Goal: Information Seeking & Learning: Learn about a topic

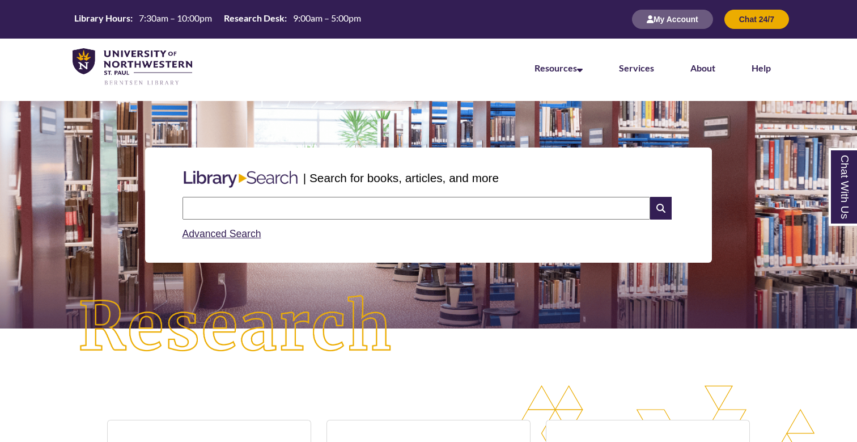
click at [122, 56] on img at bounding box center [133, 67] width 120 height 38
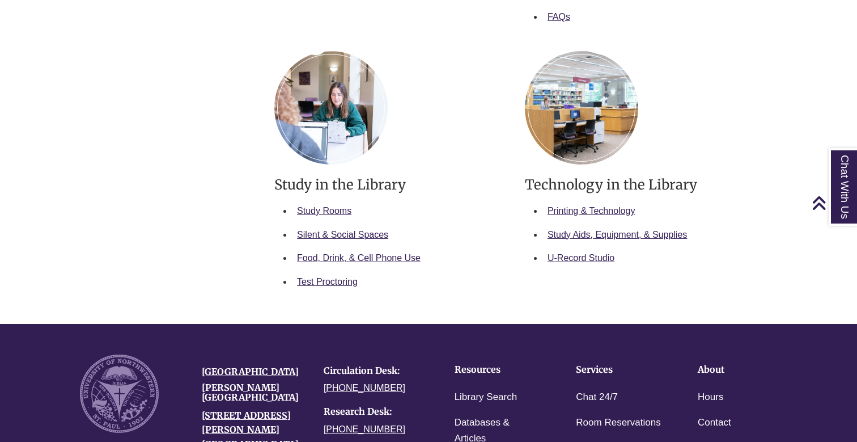
scroll to position [599, 0]
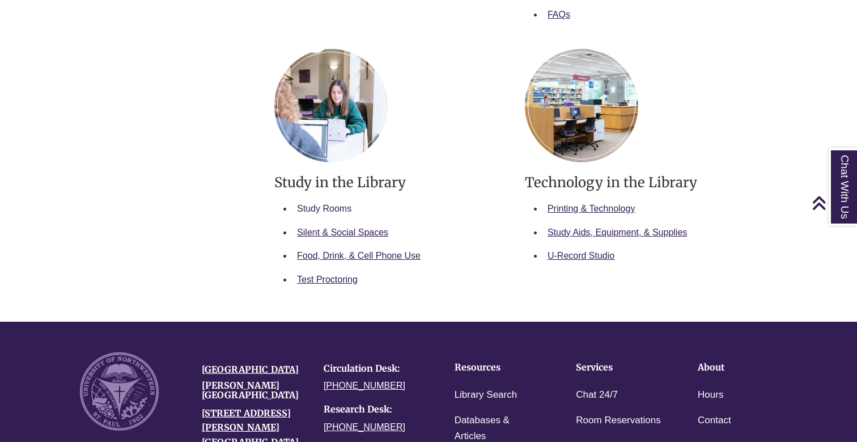
click at [329, 204] on link "Study Rooms" at bounding box center [324, 209] width 54 height 10
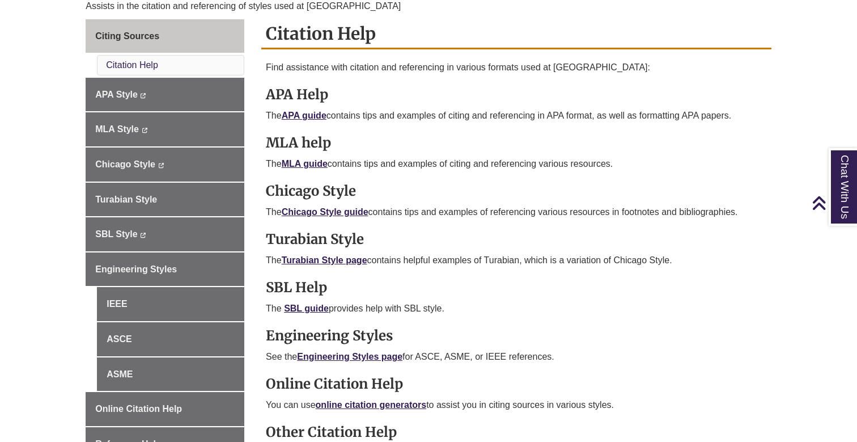
scroll to position [317, 0]
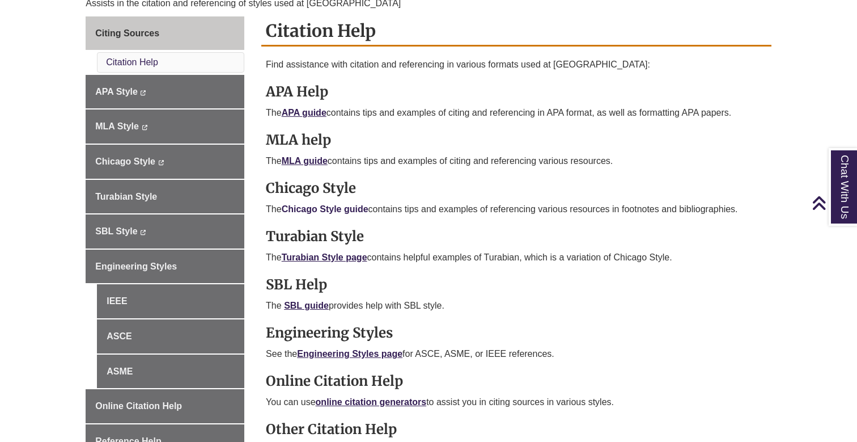
click at [340, 204] on link "Chicago Style guide" at bounding box center [325, 209] width 87 height 10
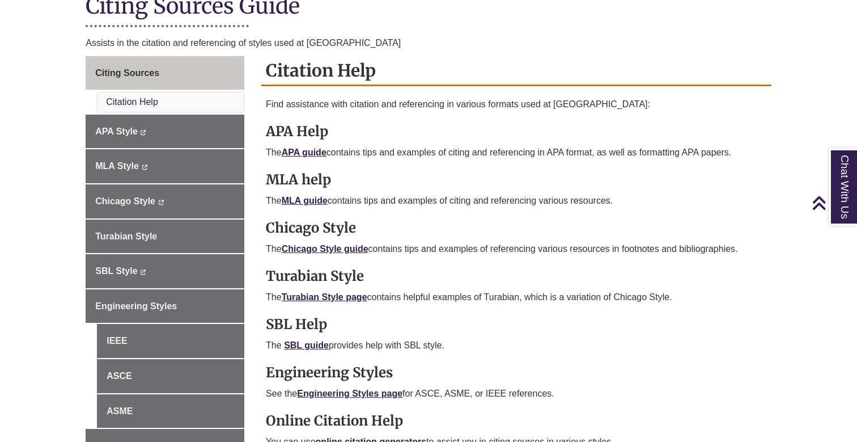
scroll to position [264, 0]
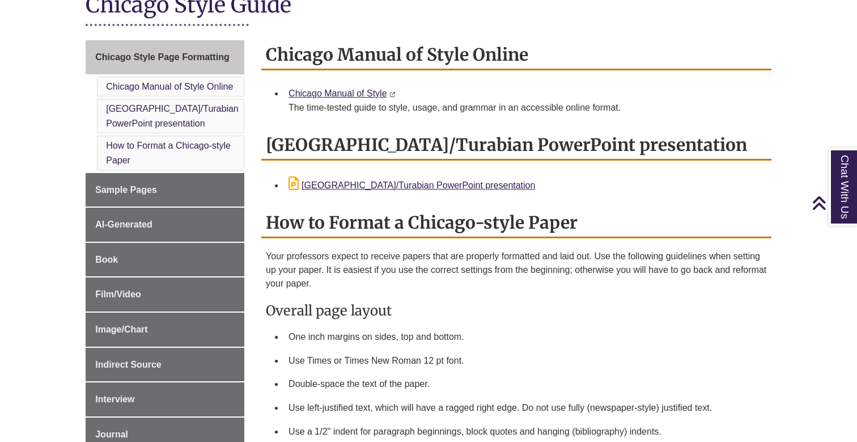
scroll to position [277, 0]
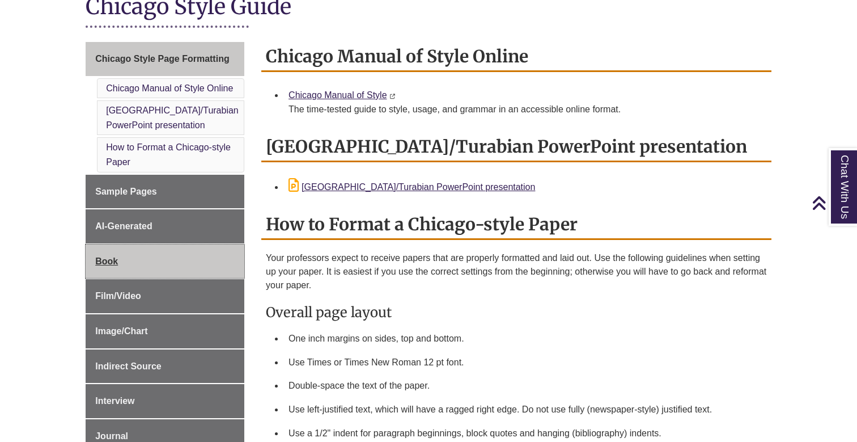
click at [158, 259] on link "Book" at bounding box center [165, 261] width 159 height 34
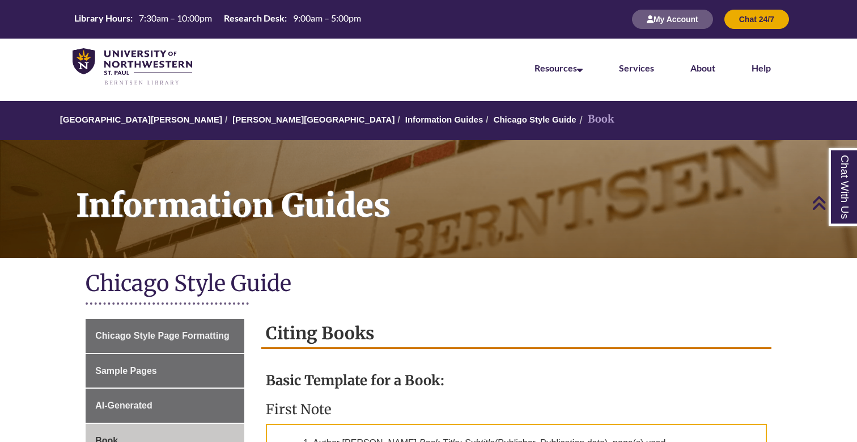
scroll to position [634, 0]
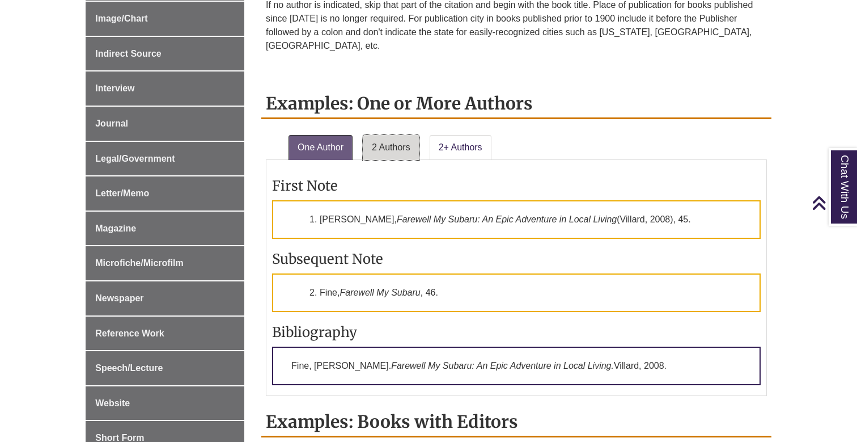
click at [409, 135] on link "2 Authors" at bounding box center [391, 147] width 57 height 25
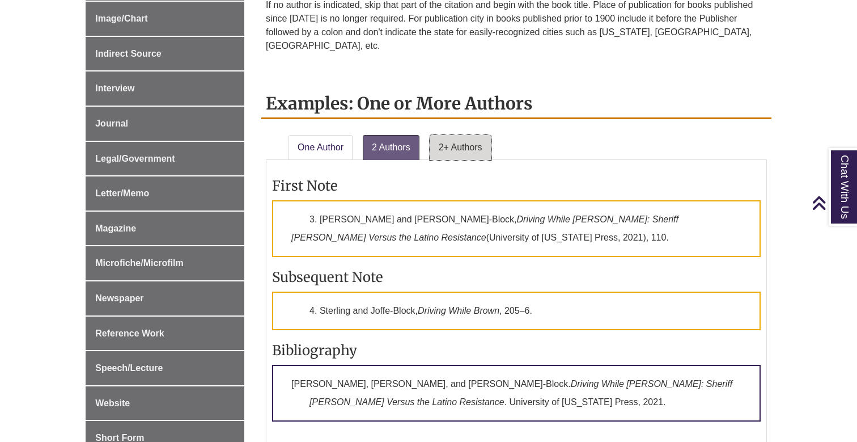
click at [455, 135] on link "2+ Authors" at bounding box center [461, 147] width 62 height 25
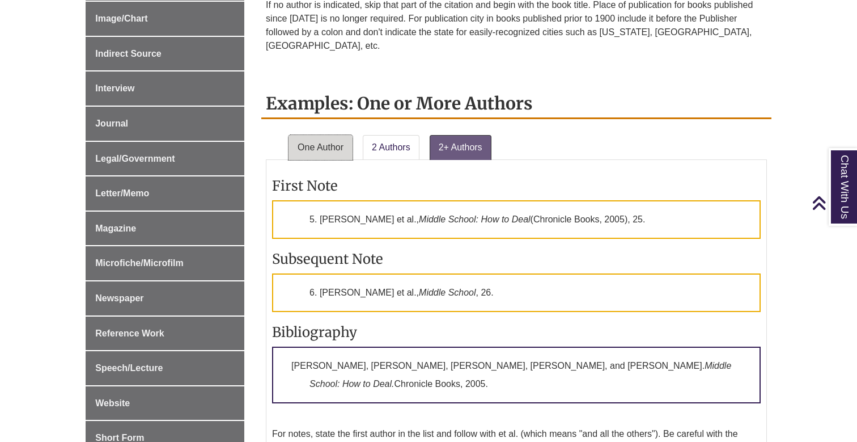
click at [337, 135] on link "One Author" at bounding box center [321, 147] width 64 height 25
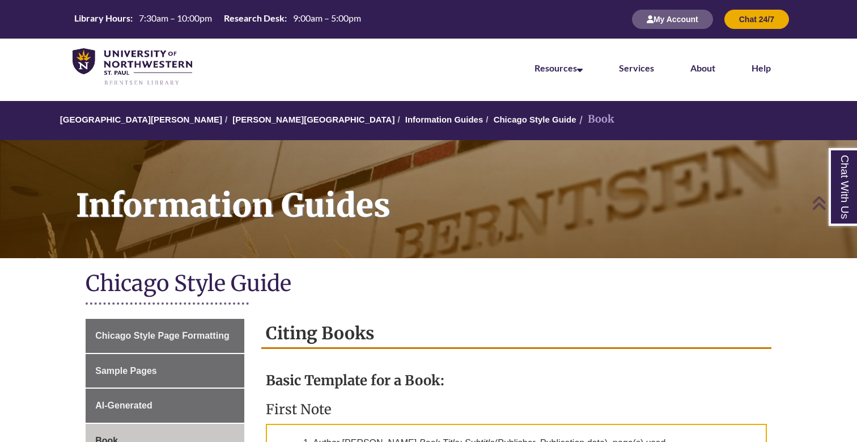
scroll to position [0, 0]
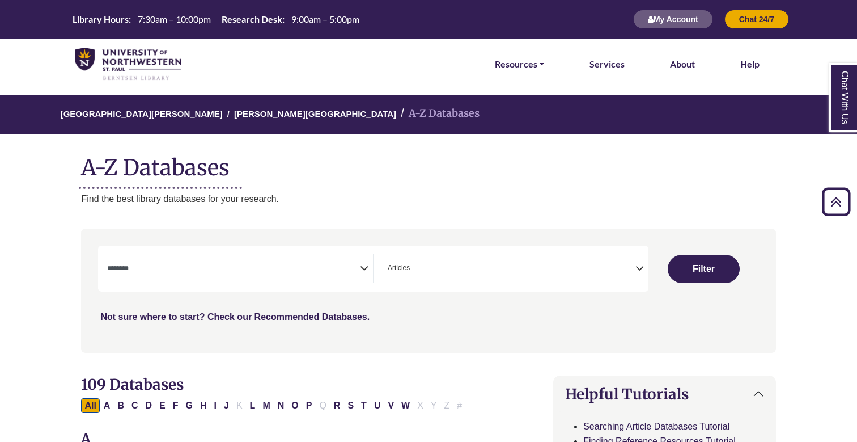
select select "Database Subject Filter"
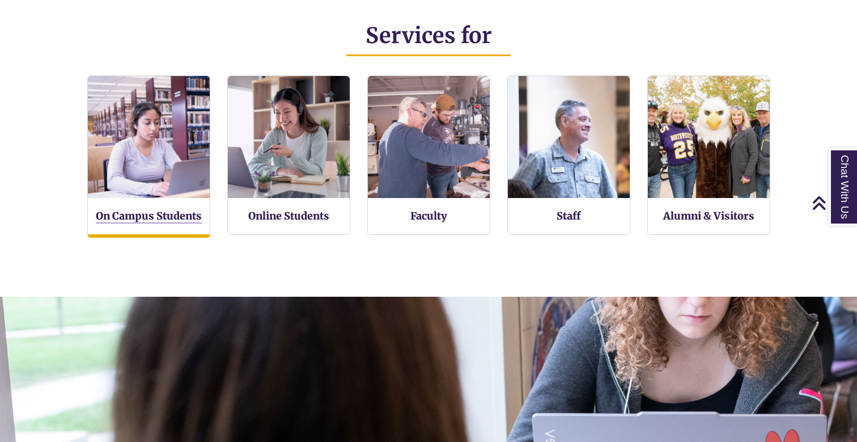
scroll to position [6, 6]
click at [180, 209] on link "On Campus Students" at bounding box center [149, 216] width 106 height 14
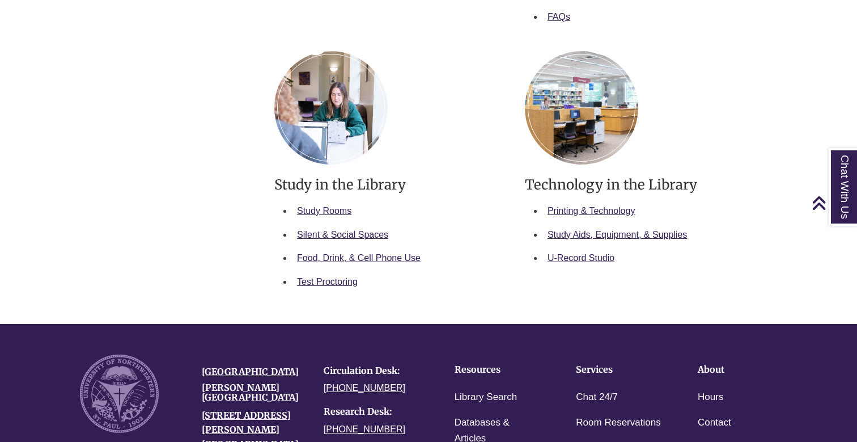
scroll to position [598, 0]
click at [398, 256] on link "Food, Drink, & Cell Phone Use" at bounding box center [359, 257] width 124 height 10
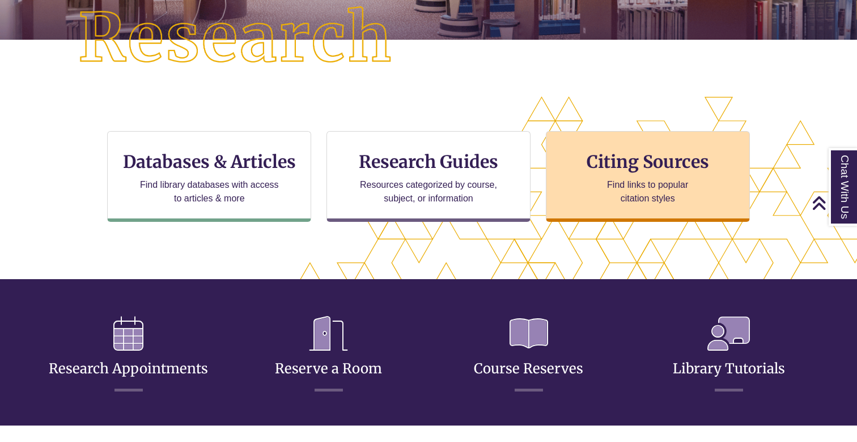
scroll to position [287, 0]
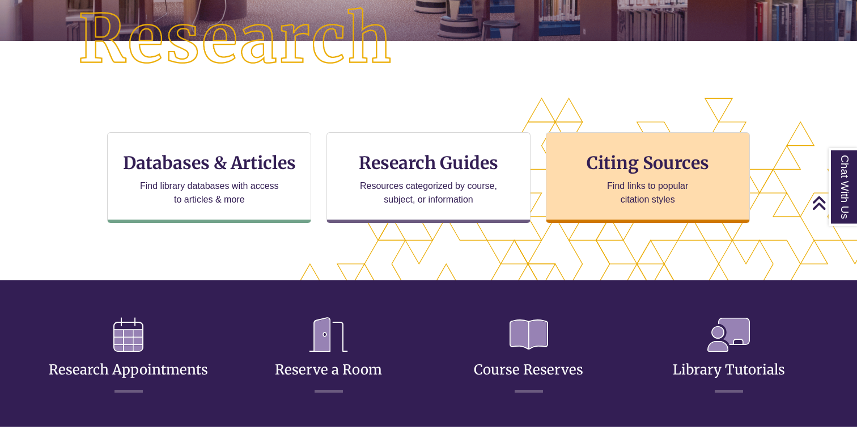
click at [631, 168] on h3 "Citing Sources" at bounding box center [648, 163] width 138 height 22
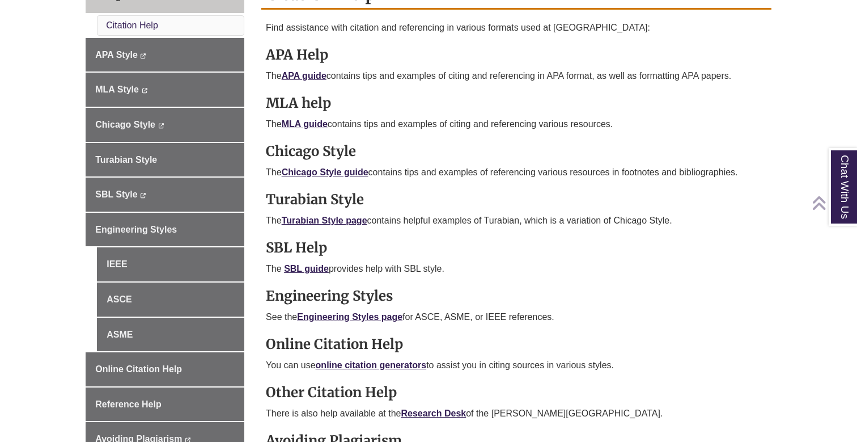
scroll to position [359, 0]
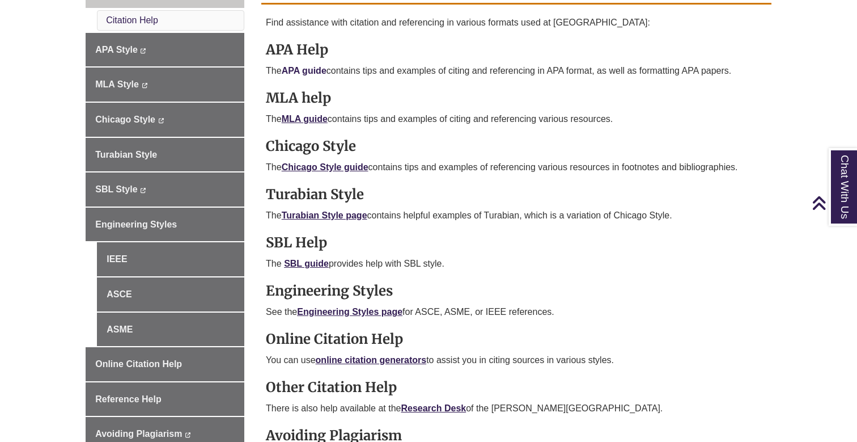
click at [303, 71] on link "APA guide" at bounding box center [304, 71] width 45 height 10
